Goal: Book appointment/travel/reservation

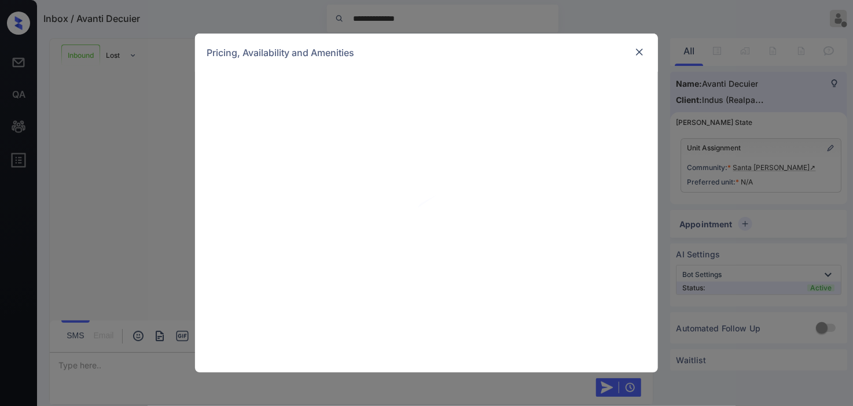
scroll to position [1067, 0]
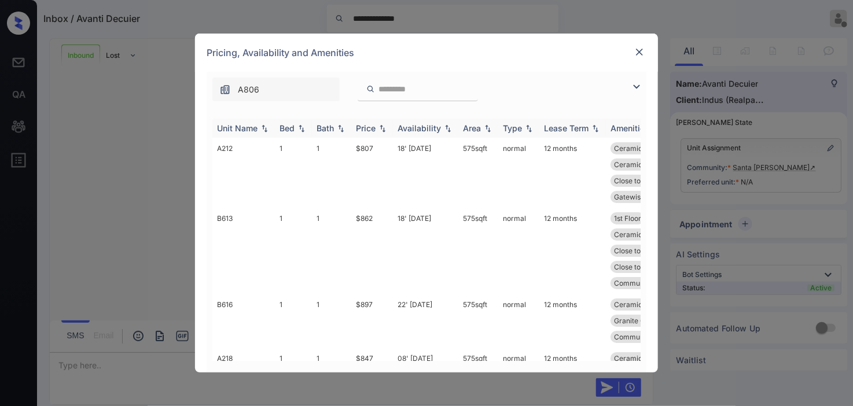
click at [635, 85] on img at bounding box center [636, 87] width 14 height 14
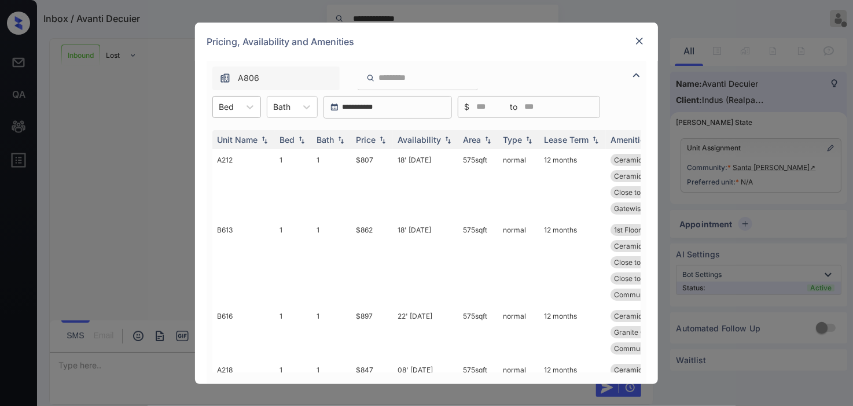
click at [222, 110] on div at bounding box center [226, 107] width 15 height 12
click at [226, 154] on div "2" at bounding box center [236, 156] width 49 height 21
click at [385, 137] on img at bounding box center [383, 139] width 12 height 8
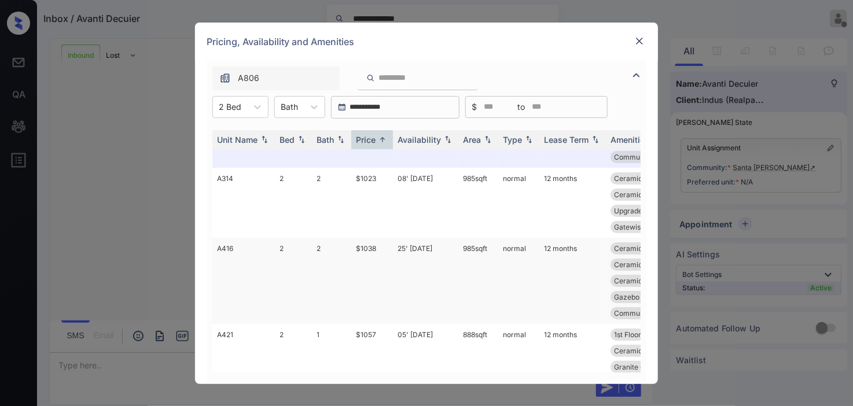
scroll to position [0, 0]
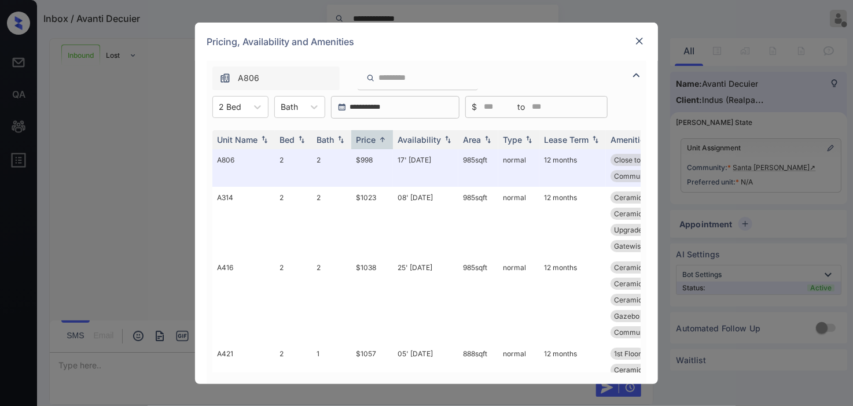
click at [640, 42] on img at bounding box center [639, 41] width 12 height 12
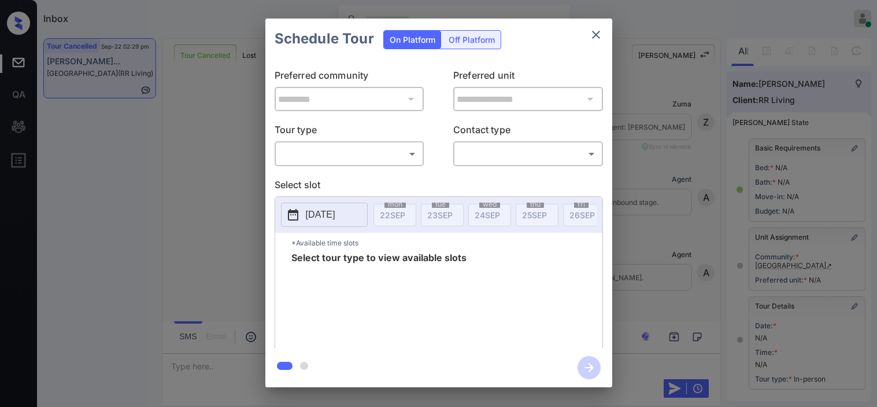
click at [359, 157] on body "Inbox Kristine Capara Online Set yourself offline Set yourself on break Profile…" at bounding box center [438, 203] width 877 height 407
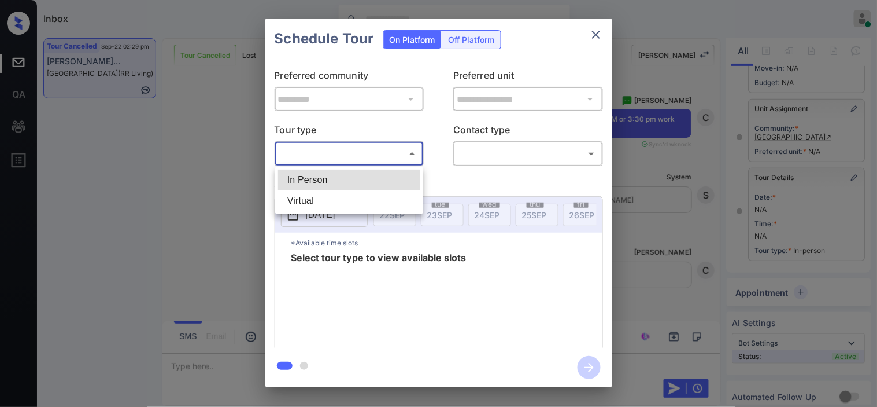
click at [344, 178] on li "In Person" at bounding box center [349, 179] width 142 height 21
type input "********"
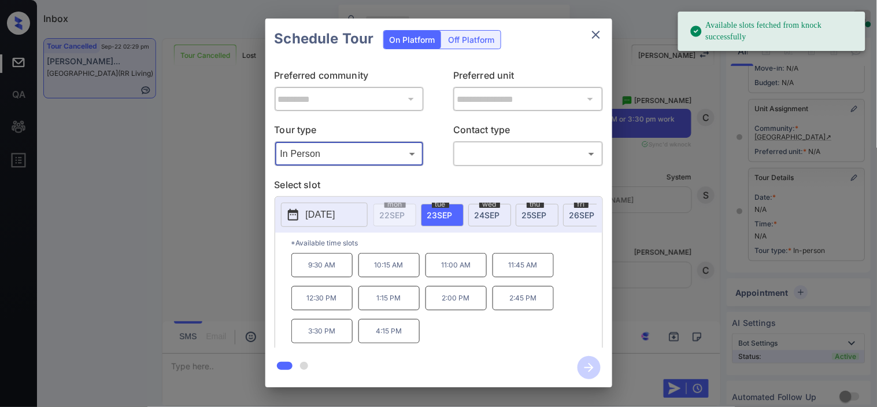
click at [217, 176] on div "**********" at bounding box center [438, 202] width 877 height 405
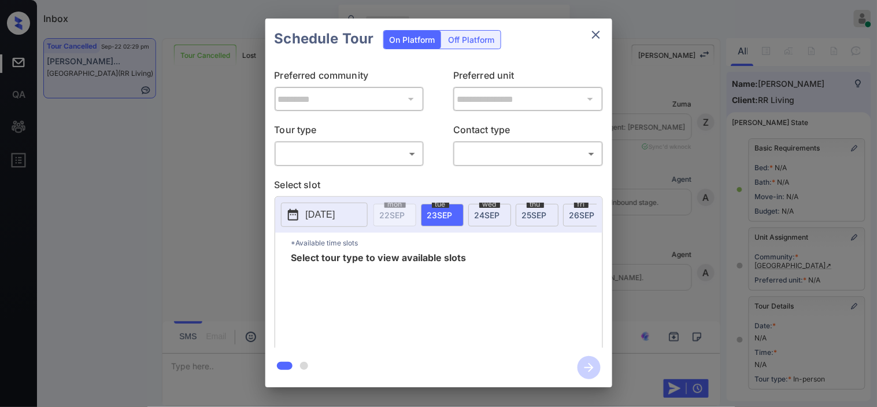
scroll to position [128, 0]
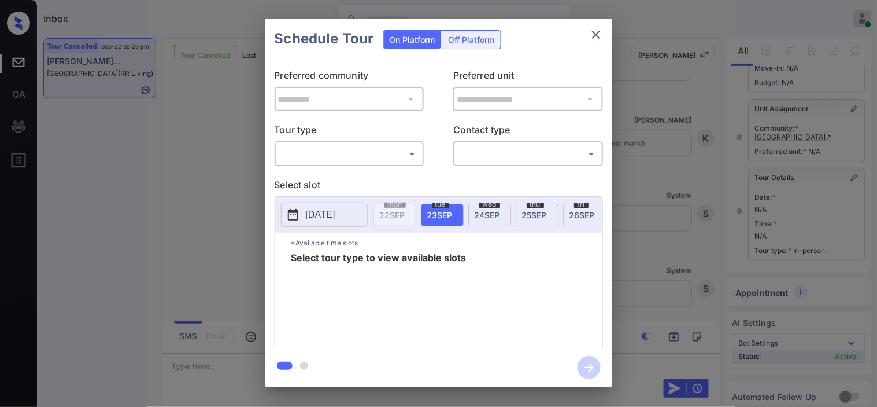
click at [380, 162] on body "Inbox Kristine Capara Online Set yourself offline Set yourself on break Profile…" at bounding box center [438, 203] width 877 height 407
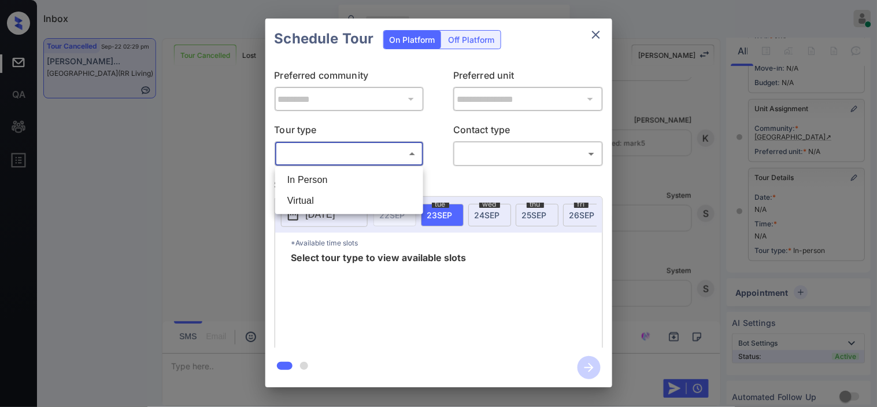
click at [374, 174] on li "In Person" at bounding box center [349, 179] width 142 height 21
type input "********"
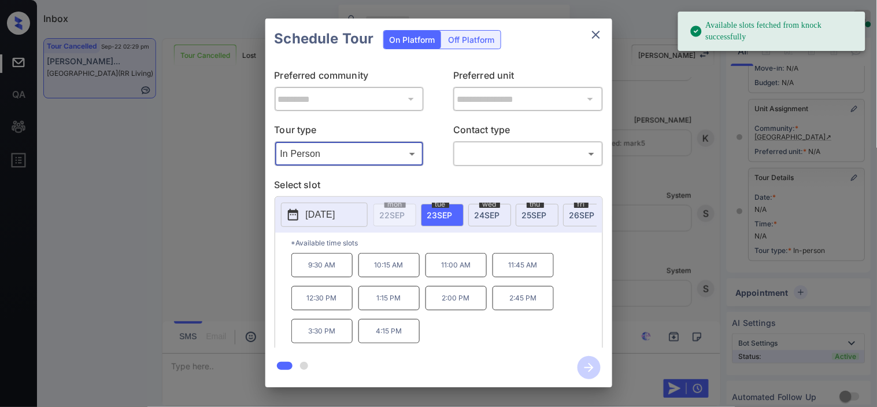
click at [316, 214] on p "2025-09-23" at bounding box center [320, 215] width 29 height 14
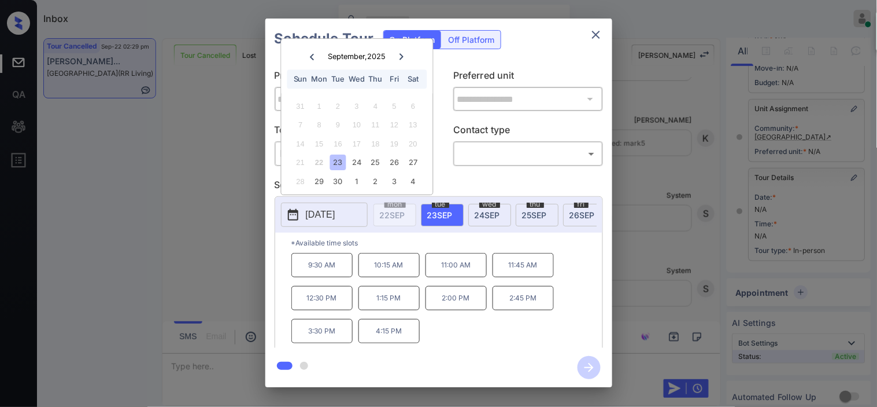
click at [209, 174] on div "**********" at bounding box center [438, 202] width 877 height 405
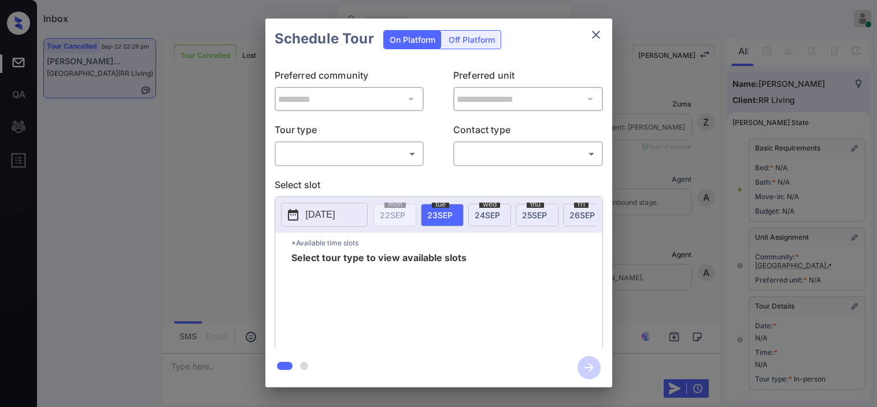
click at [378, 153] on body "Inbox Kristine Capara Online Set yourself offline Set yourself on break Profile…" at bounding box center [438, 203] width 877 height 407
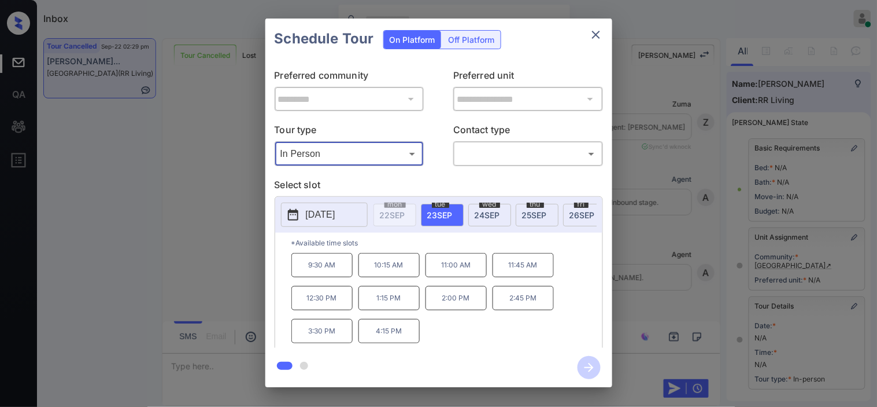
type input "********"
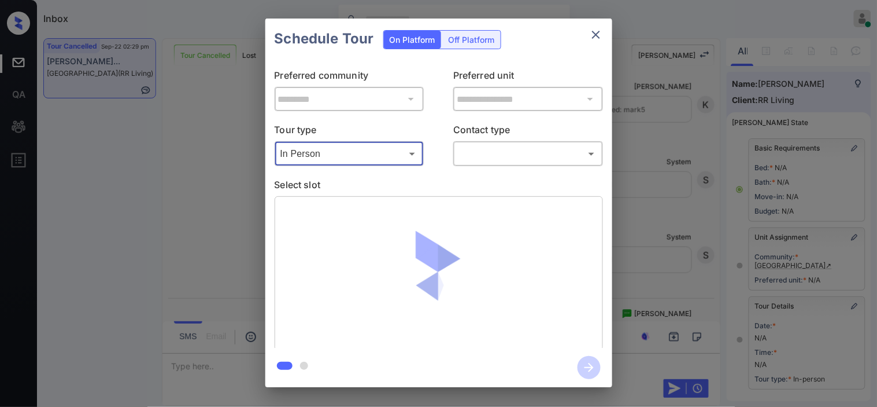
scroll to position [164, 0]
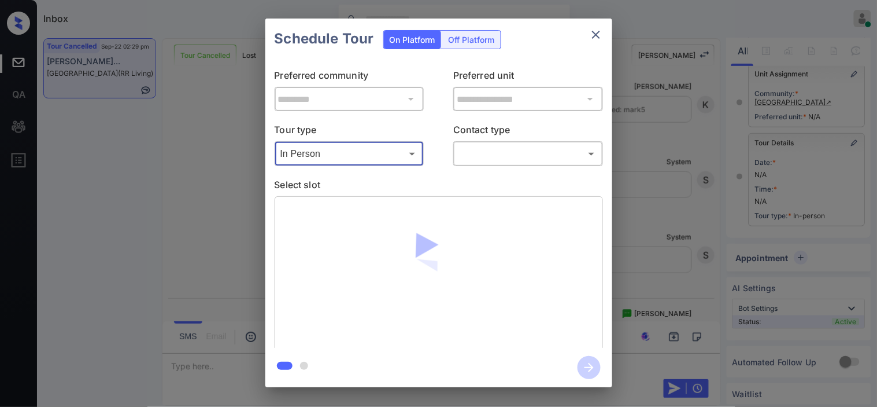
click at [465, 148] on body "Inbox Kristine Capara Online Set yourself offline Set yourself on break Profile…" at bounding box center [438, 203] width 877 height 407
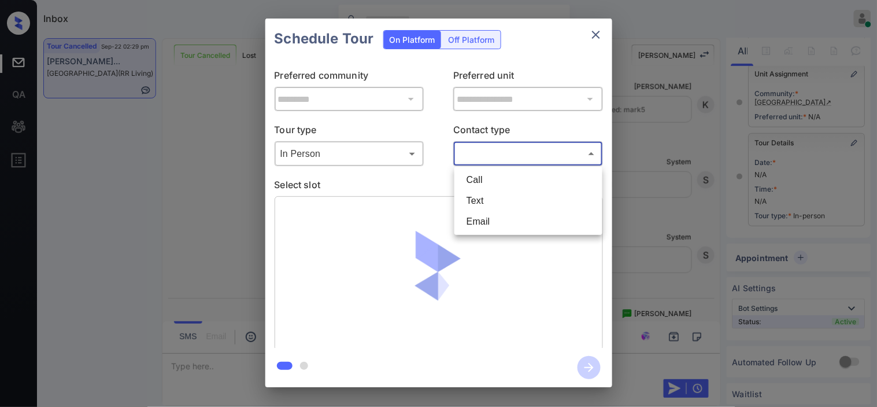
click at [476, 201] on li "Text" at bounding box center [529, 200] width 142 height 21
type input "****"
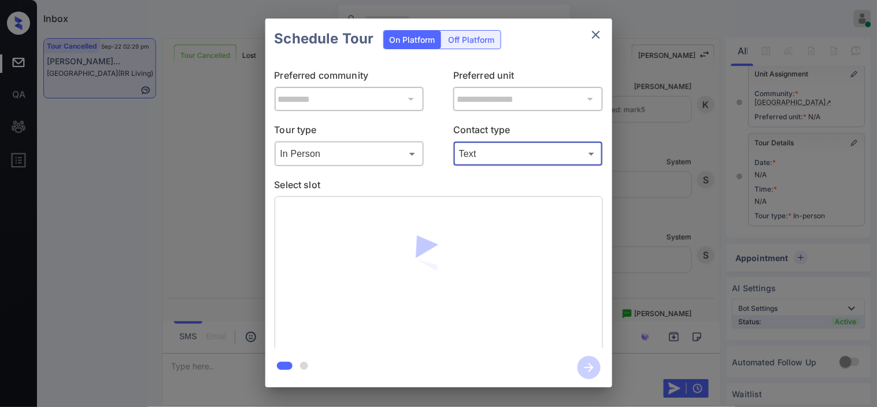
click at [641, 165] on div "**********" at bounding box center [438, 202] width 877 height 405
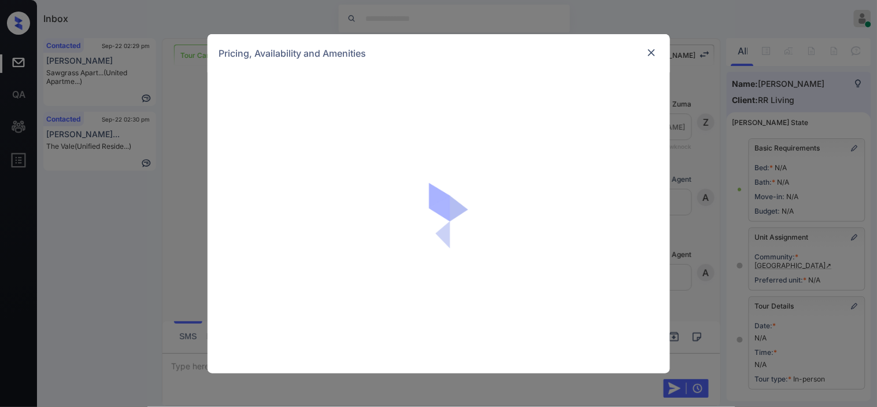
scroll to position [164, 0]
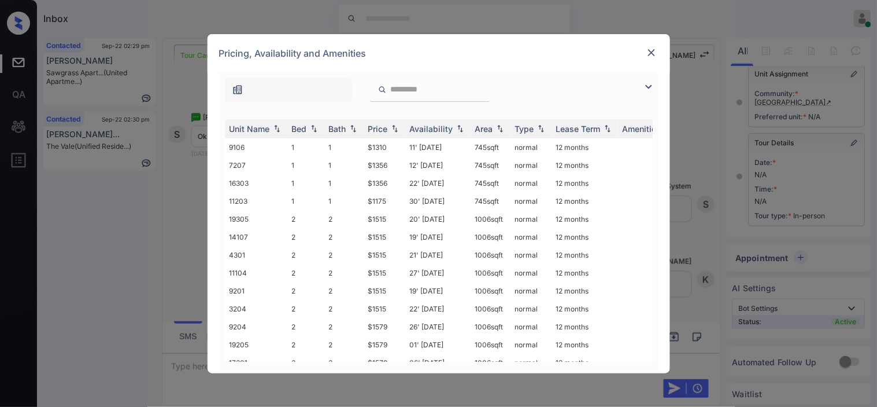
click at [651, 86] on img at bounding box center [649, 87] width 14 height 14
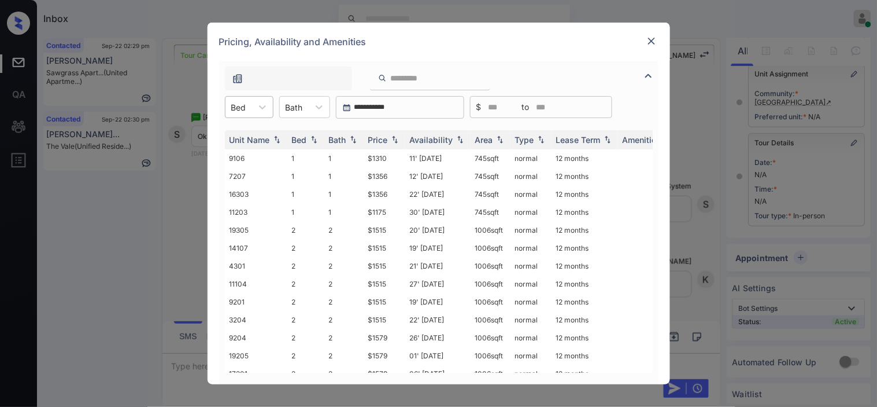
click at [246, 111] on div "Bed" at bounding box center [239, 107] width 27 height 17
click at [246, 136] on div "1" at bounding box center [249, 135] width 49 height 21
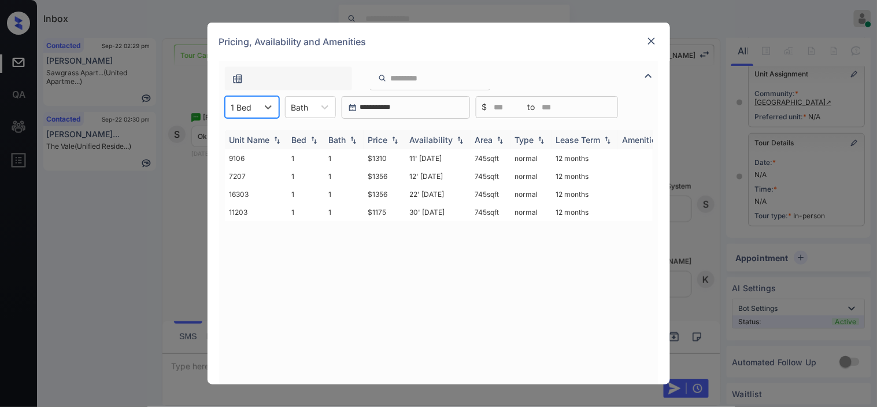
click at [399, 139] on img at bounding box center [395, 140] width 12 height 8
click at [399, 139] on img at bounding box center [395, 139] width 12 height 9
drag, startPoint x: 363, startPoint y: 176, endPoint x: 389, endPoint y: 175, distance: 25.5
click at [389, 175] on td "$1310" at bounding box center [385, 176] width 42 height 18
copy td "$1310"
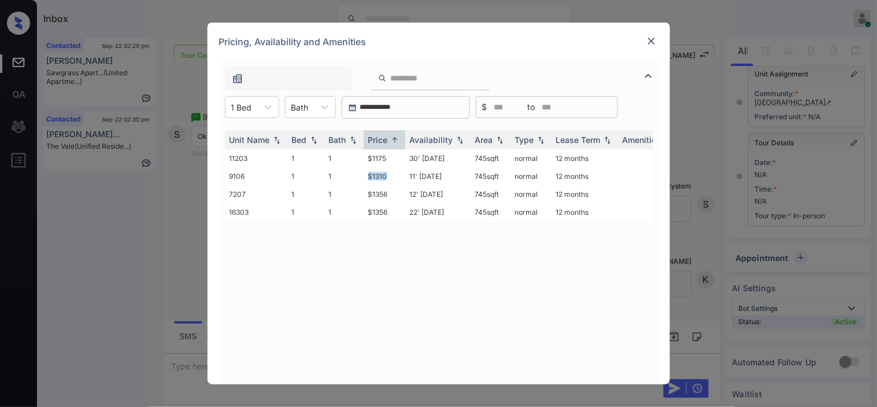
click at [652, 44] on img at bounding box center [652, 41] width 12 height 12
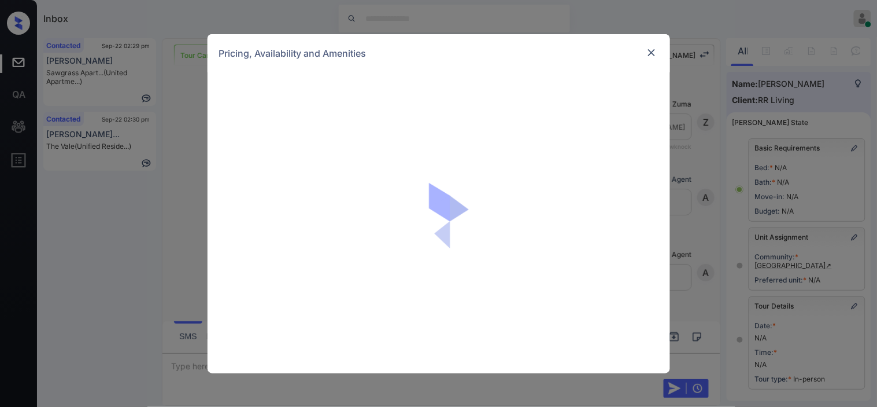
scroll to position [164, 0]
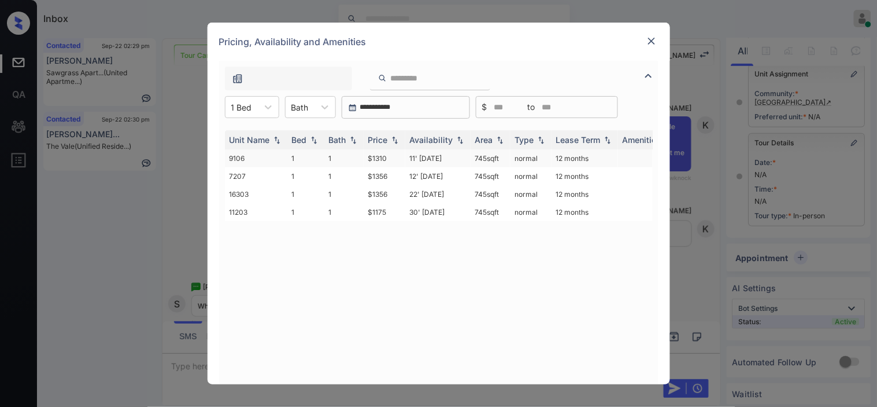
click at [385, 158] on td "$1310" at bounding box center [385, 158] width 42 height 18
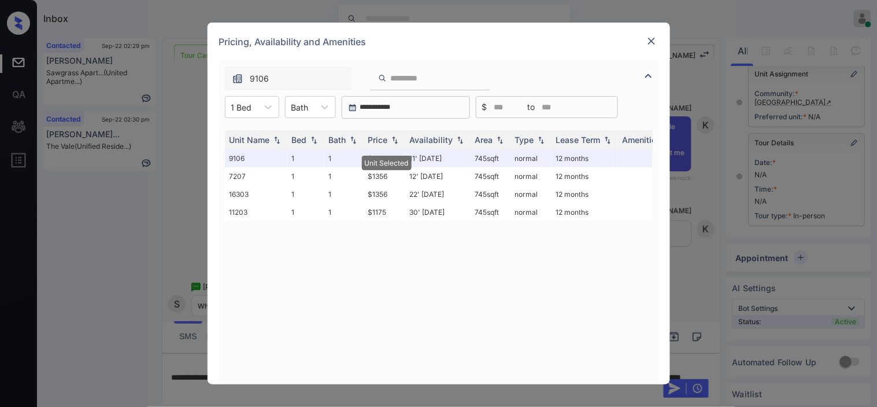
click at [650, 44] on img at bounding box center [652, 41] width 12 height 12
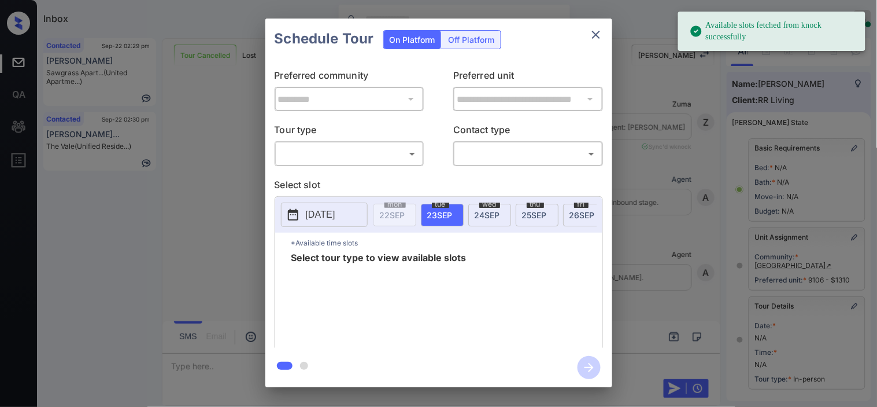
click at [346, 164] on div "​ ​" at bounding box center [350, 153] width 150 height 25
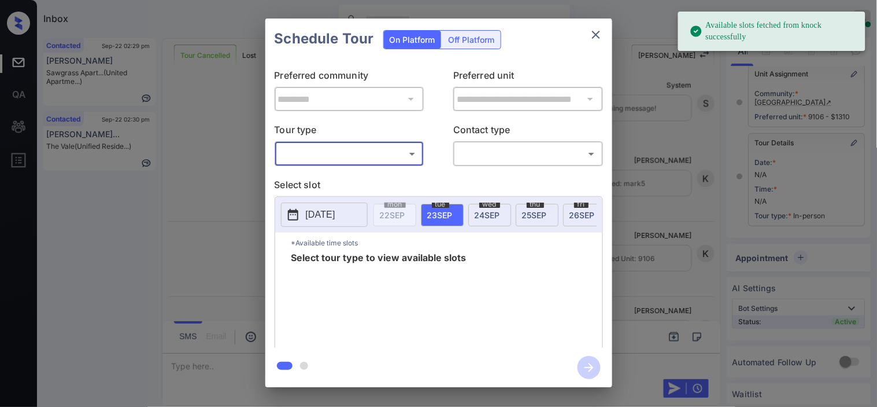
scroll to position [9869, 0]
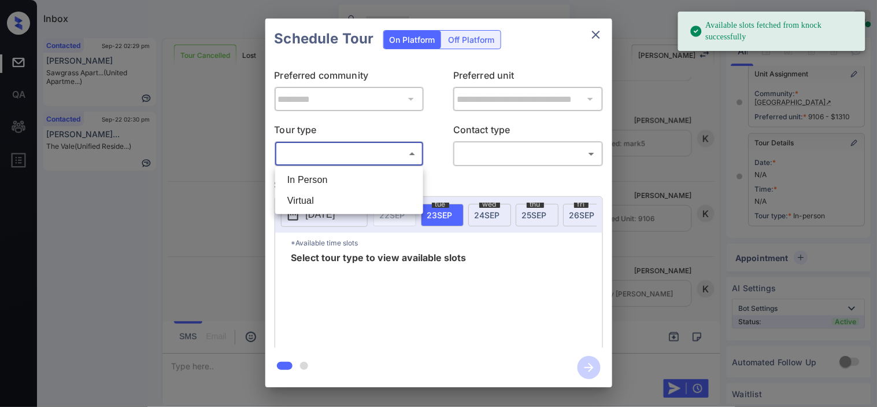
click at [367, 162] on body "Available slots fetched from knock successfully Inbox Kristine Capara Online Se…" at bounding box center [438, 203] width 877 height 407
click at [364, 180] on li "In Person" at bounding box center [349, 179] width 142 height 21
type input "********"
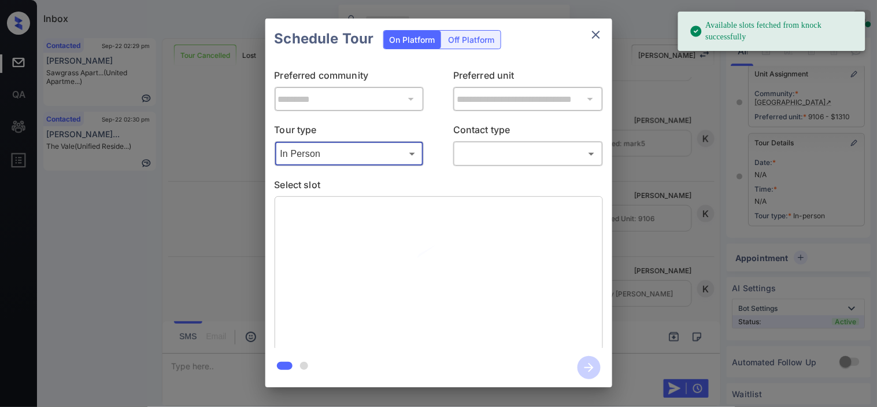
click at [463, 159] on body "Available slots fetched from knock successfully Inbox Kristine Capara Online Se…" at bounding box center [438, 203] width 877 height 407
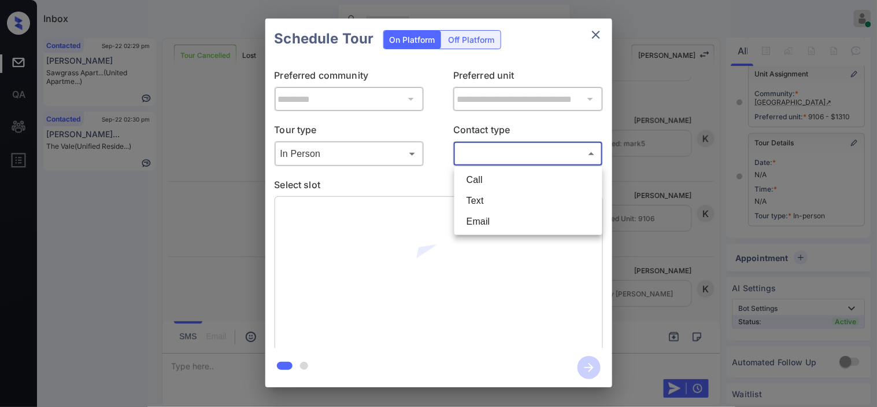
click at [470, 201] on li "Text" at bounding box center [529, 200] width 142 height 21
type input "****"
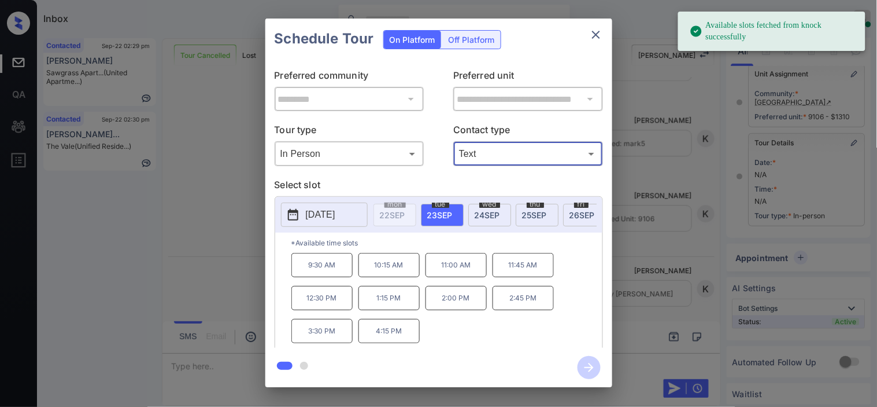
click at [305, 220] on button "2025-09-23" at bounding box center [324, 214] width 87 height 24
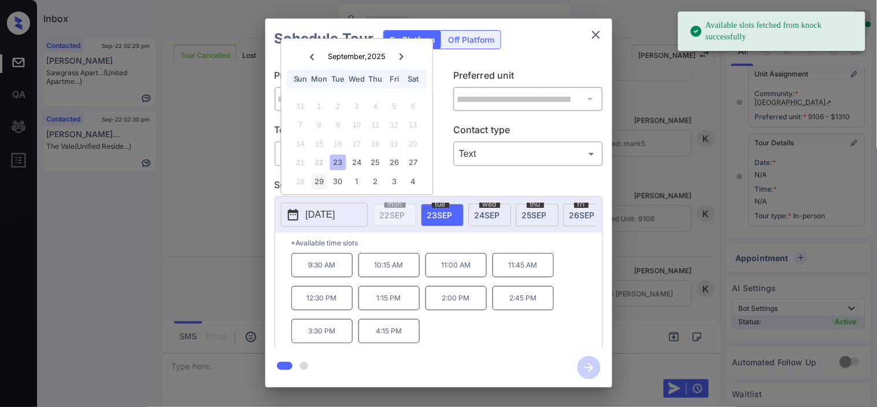
click at [319, 178] on div "29" at bounding box center [320, 182] width 16 height 16
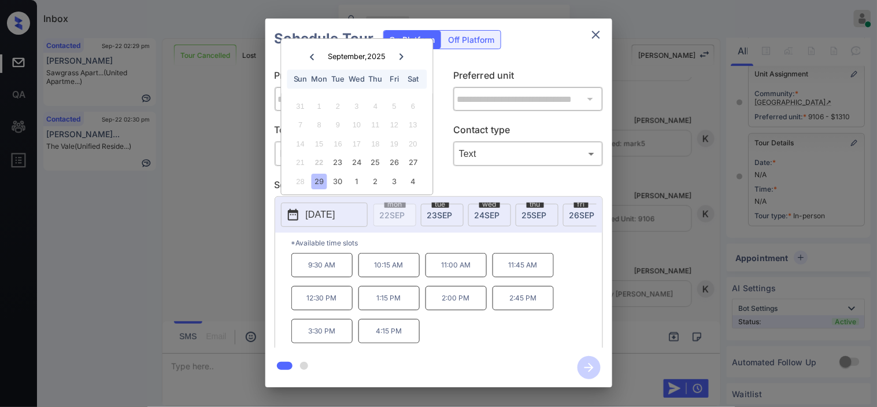
click at [252, 227] on div "**********" at bounding box center [438, 202] width 877 height 405
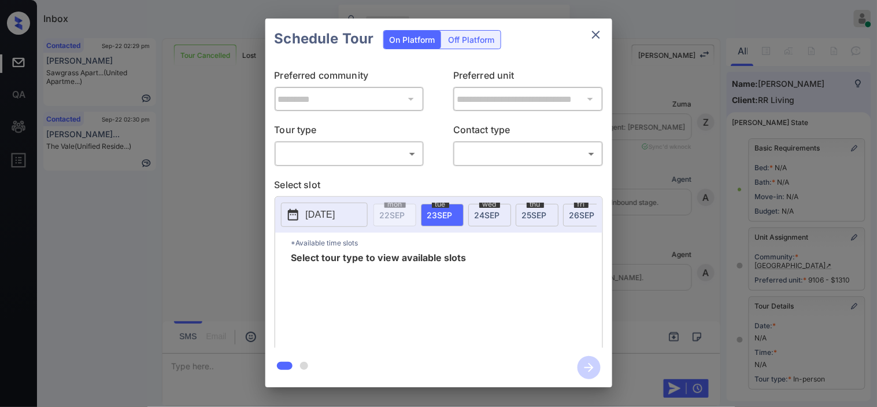
click at [356, 150] on body "Inbox [PERSON_NAME] Online Set yourself offline Set yourself on break Profile S…" at bounding box center [438, 203] width 877 height 407
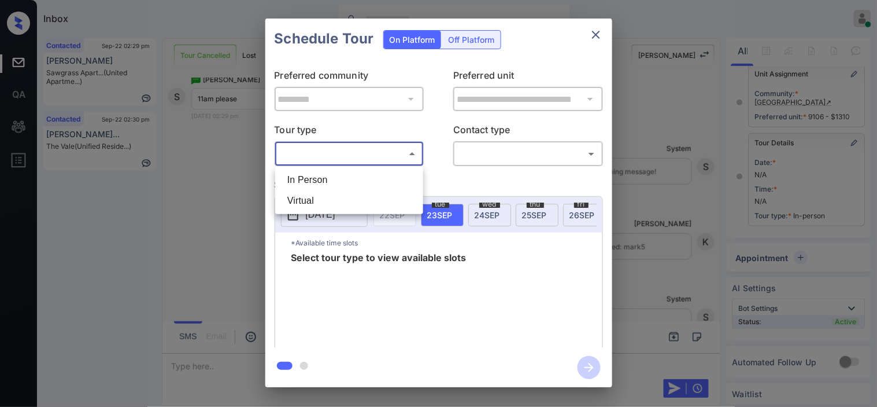
click at [348, 177] on li "In Person" at bounding box center [349, 179] width 142 height 21
type input "********"
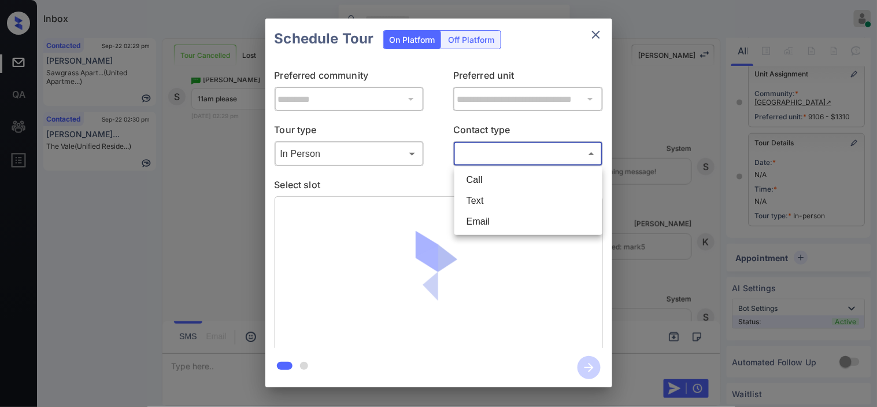
click at [488, 158] on body "Inbox Kristine Capara Online Set yourself offline Set yourself on break Profile…" at bounding box center [438, 203] width 877 height 407
click at [477, 201] on li "Text" at bounding box center [529, 200] width 142 height 21
type input "****"
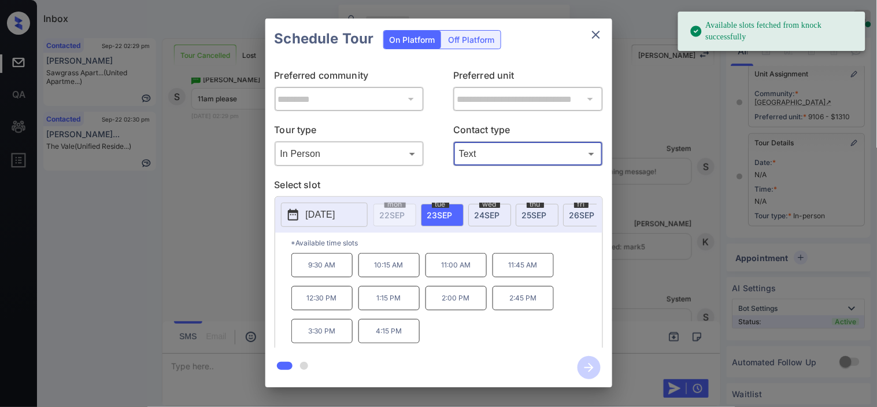
click at [297, 211] on icon at bounding box center [293, 215] width 10 height 12
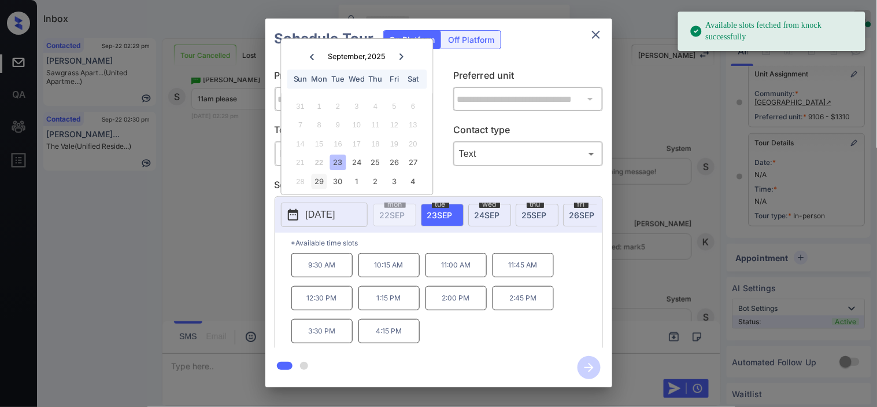
click at [315, 183] on div "29" at bounding box center [320, 182] width 16 height 16
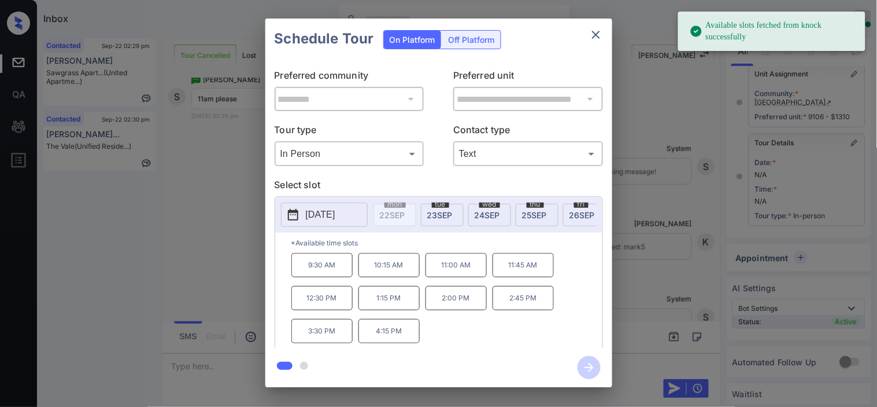
click at [432, 277] on p "11:00 AM" at bounding box center [456, 265] width 61 height 24
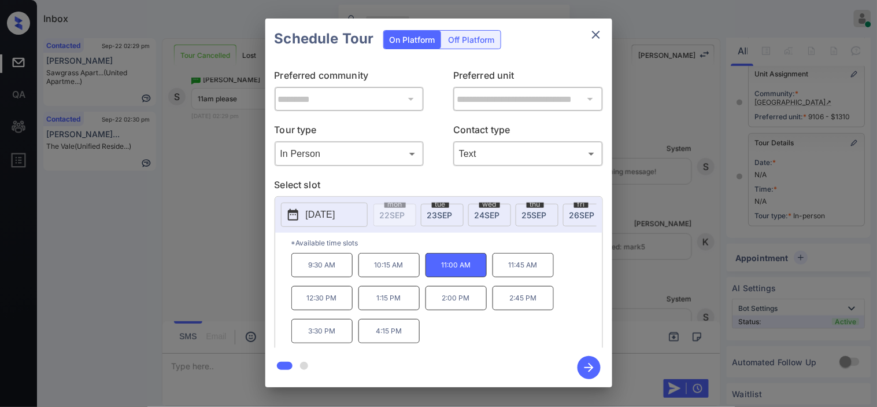
click at [594, 368] on icon "button" at bounding box center [589, 367] width 23 height 23
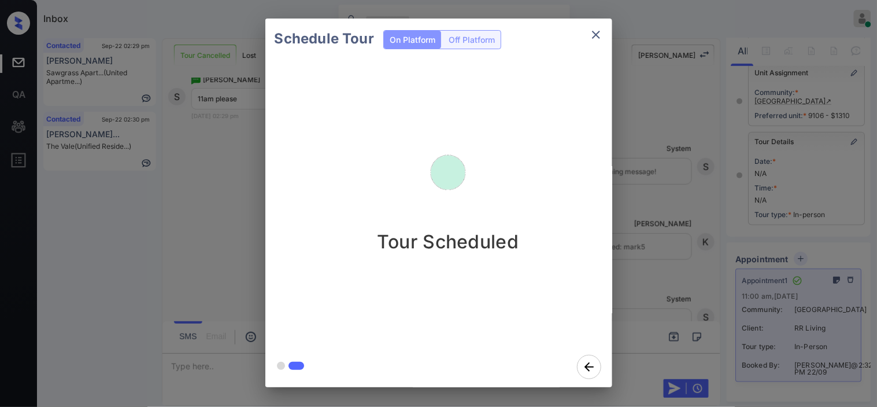
click at [688, 228] on div "Schedule Tour On Platform Off Platform Tour Scheduled" at bounding box center [438, 202] width 877 height 405
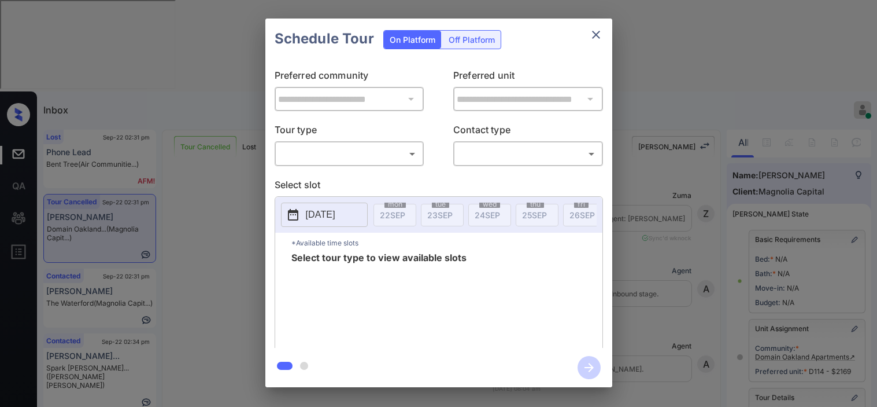
click at [349, 154] on body "Inbox [PERSON_NAME] Online Set yourself offline Set yourself on break Profile S…" at bounding box center [438, 203] width 877 height 407
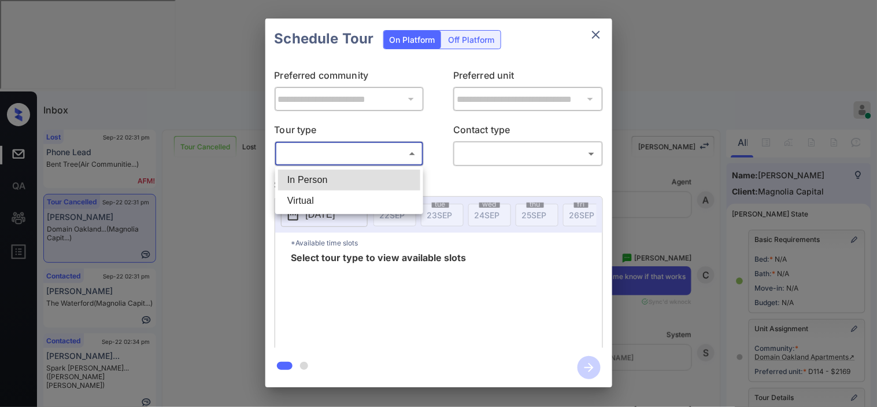
scroll to position [128, 0]
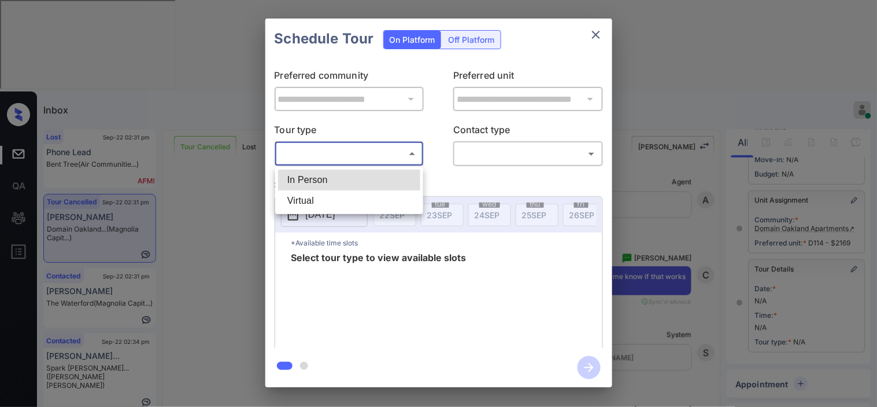
click at [329, 199] on li "Virtual" at bounding box center [349, 200] width 142 height 21
type input "*******"
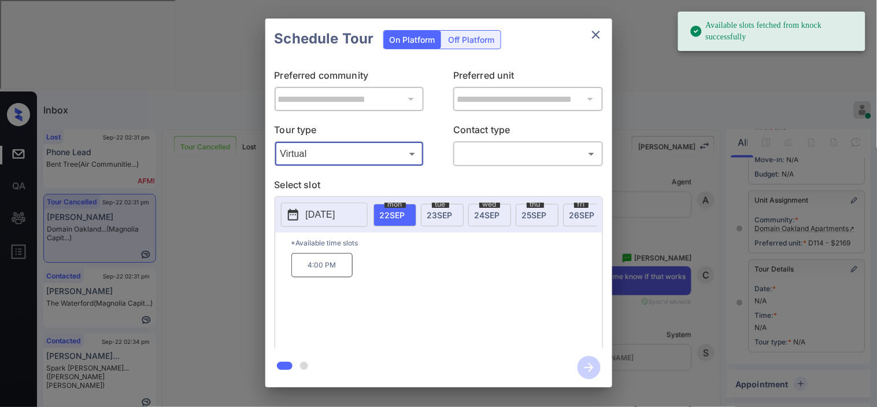
click at [302, 207] on button "[DATE]" at bounding box center [324, 214] width 87 height 24
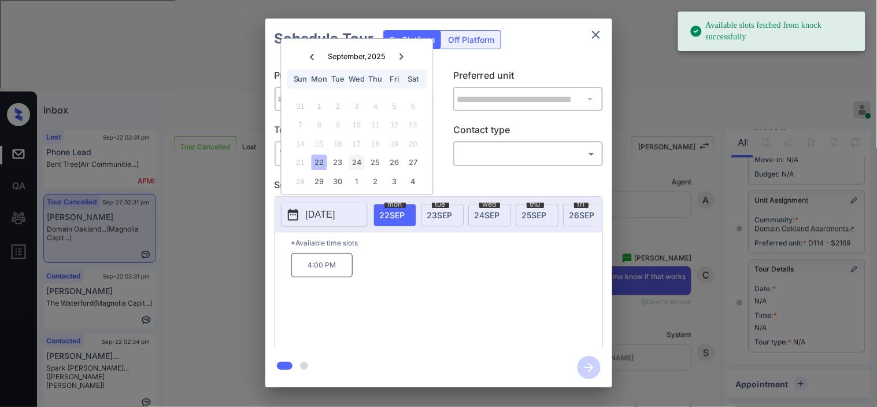
click at [353, 164] on div "24" at bounding box center [357, 163] width 16 height 16
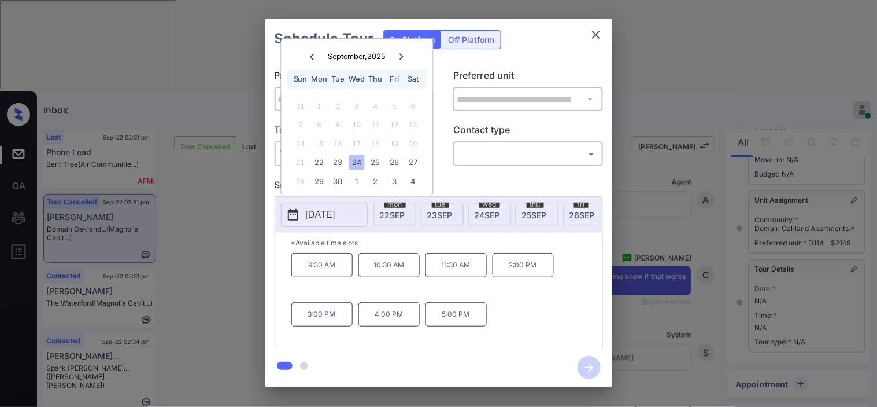
click at [228, 190] on div "**********" at bounding box center [438, 202] width 877 height 405
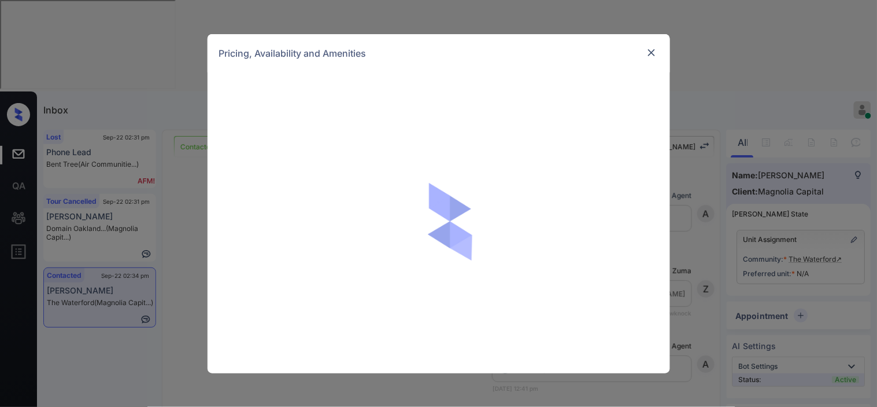
scroll to position [2559, 0]
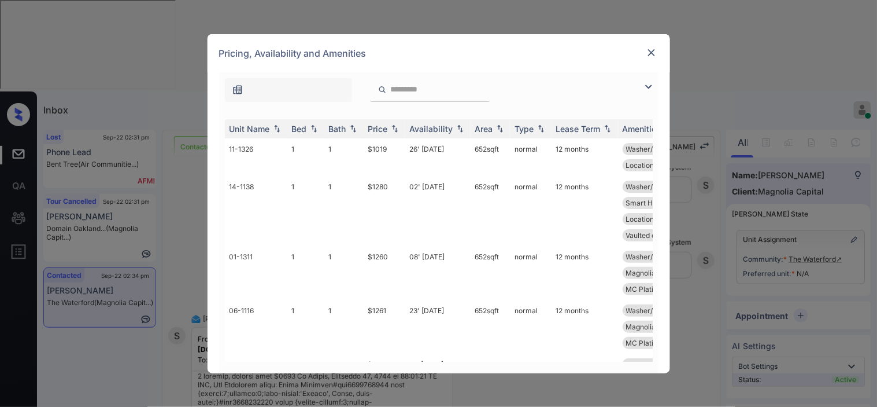
click at [646, 84] on img at bounding box center [649, 87] width 14 height 14
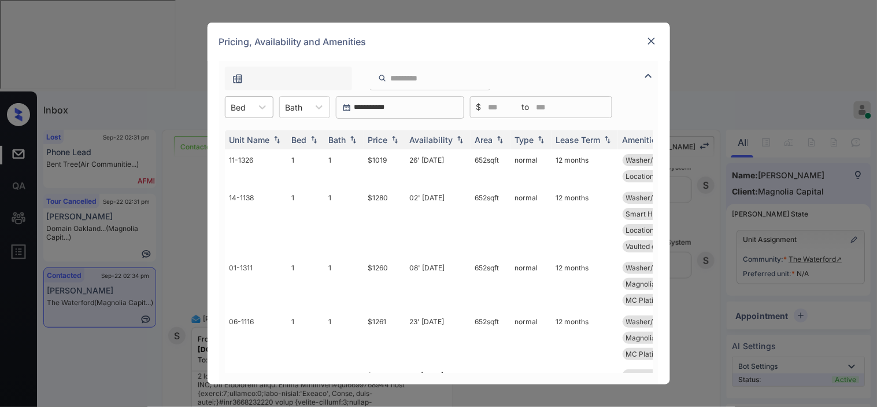
click at [234, 102] on div at bounding box center [238, 107] width 15 height 12
click at [244, 137] on div "1" at bounding box center [249, 135] width 49 height 21
click at [392, 139] on img at bounding box center [395, 140] width 12 height 8
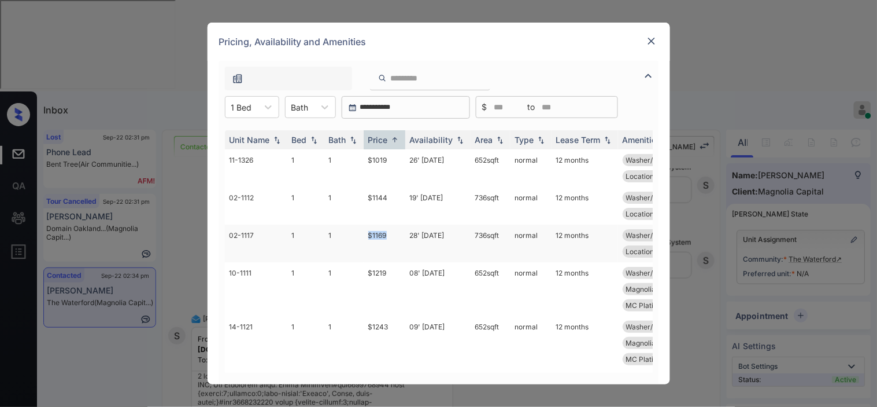
drag, startPoint x: 365, startPoint y: 235, endPoint x: 396, endPoint y: 235, distance: 30.7
click at [396, 235] on td "$1169" at bounding box center [385, 243] width 42 height 38
copy td "$1169"
click at [380, 233] on td "$1169" at bounding box center [385, 243] width 42 height 38
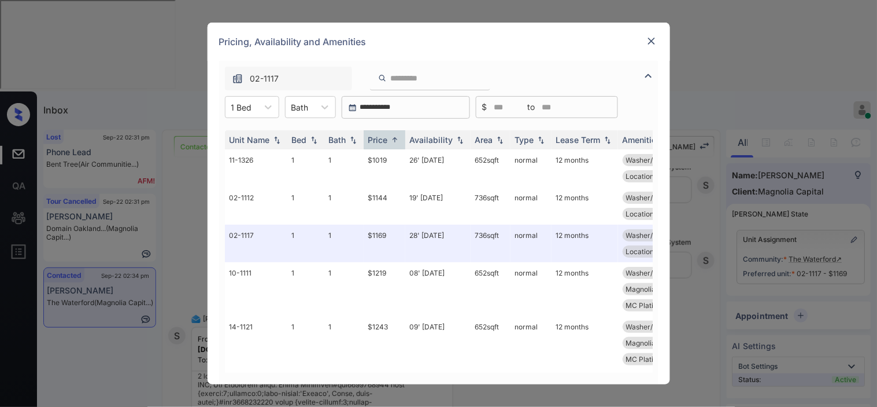
click at [643, 37] on div "Pricing, Availability and Amenities" at bounding box center [439, 42] width 463 height 38
click at [654, 36] on img at bounding box center [652, 41] width 12 height 12
